Goal: Task Accomplishment & Management: Use online tool/utility

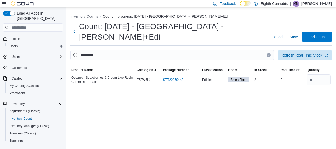
click at [294, 109] on div "Inventory Counts Count in progress: [DATE] - [GEOGRAPHIC_DATA] - [PERSON_NAME]+…" at bounding box center [201, 78] width 270 height 142
drag, startPoint x: 271, startPoint y: 44, endPoint x: 269, endPoint y: 48, distance: 3.5
click at [270, 53] on button "Clear input" at bounding box center [269, 55] width 4 height 4
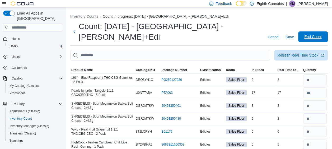
click at [319, 34] on span "End Count" at bounding box center [312, 36] width 17 height 5
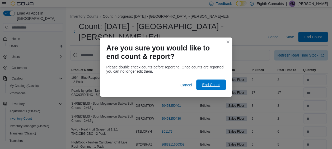
click at [210, 90] on span "End Count" at bounding box center [211, 85] width 23 height 11
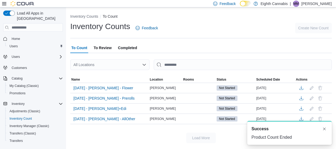
click at [103, 47] on span "To Review" at bounding box center [103, 48] width 18 height 11
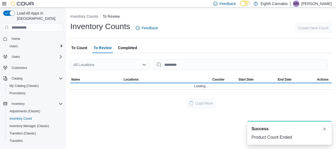
click at [133, 65] on div "All Locations" at bounding box center [109, 64] width 79 height 11
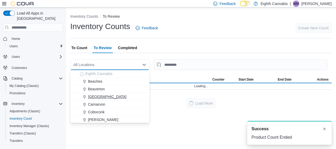
click at [119, 94] on div "[GEOGRAPHIC_DATA]" at bounding box center [113, 96] width 67 height 5
